Goal: Navigation & Orientation: Go to known website

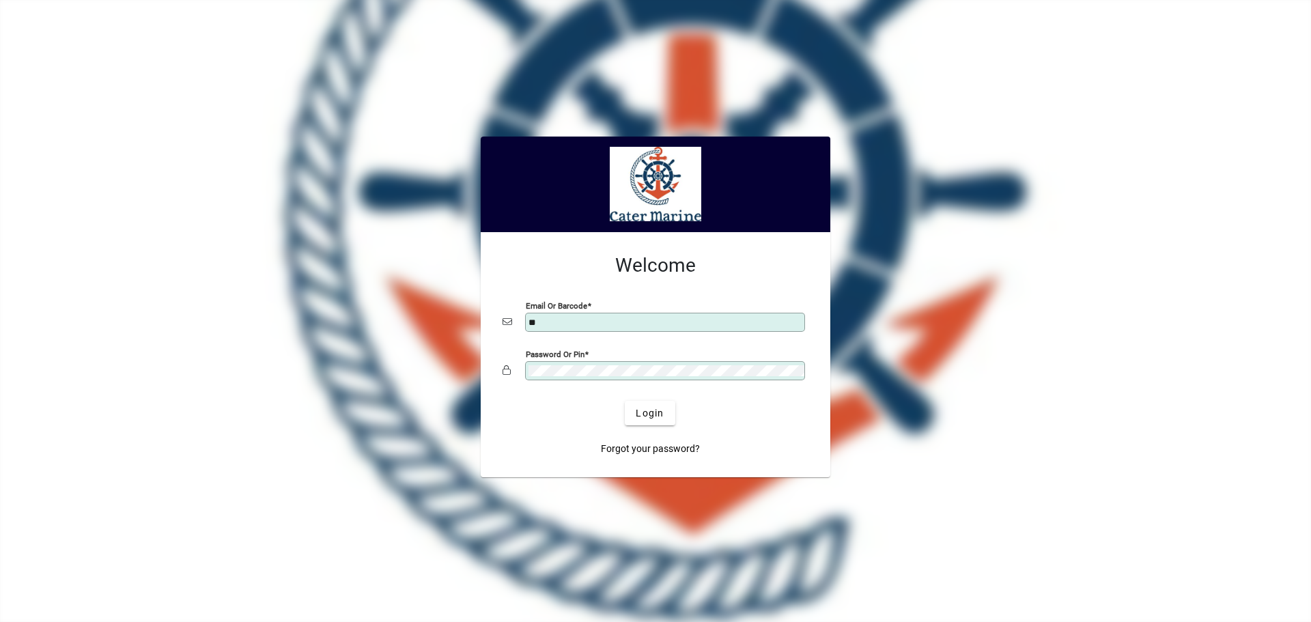
type input "**********"
click at [644, 413] on span "Login" at bounding box center [650, 413] width 28 height 14
